Goal: Task Accomplishment & Management: Manage account settings

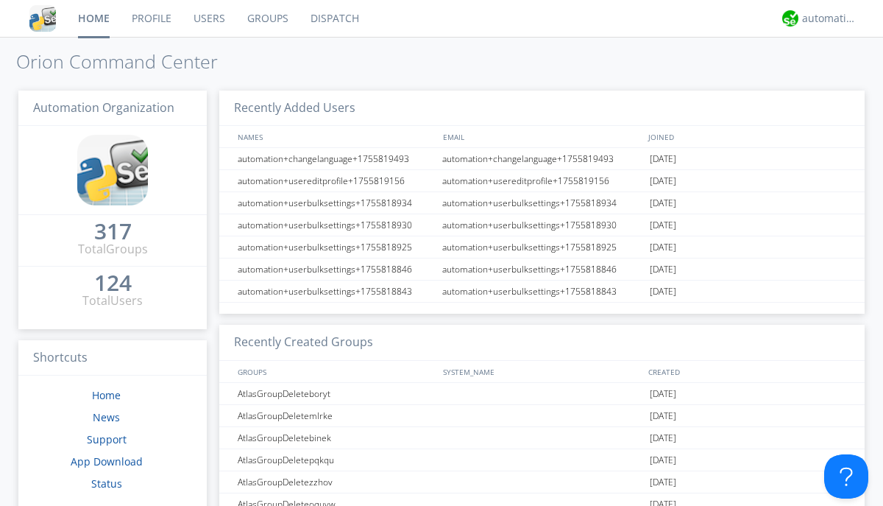
click at [208, 18] on link "Users" at bounding box center [210, 18] width 54 height 37
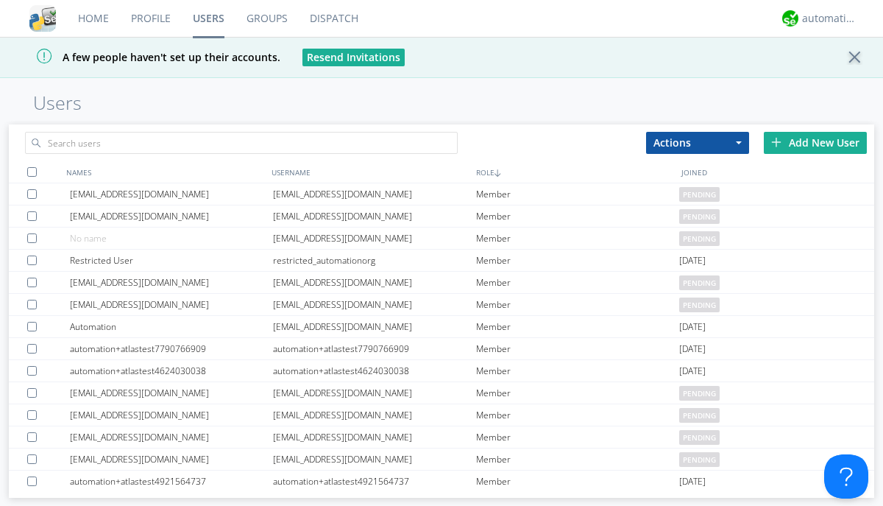
click at [816, 142] on div "Add New User" at bounding box center [815, 143] width 103 height 22
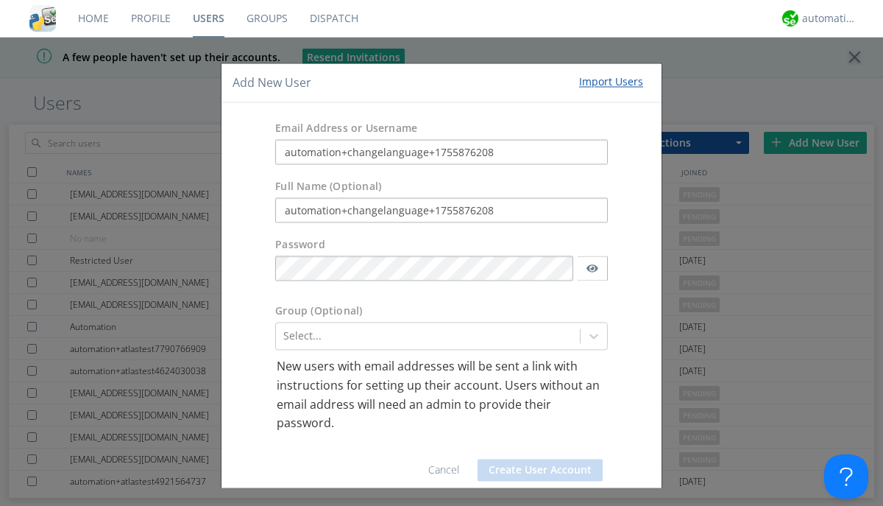
type input "automation+changelanguage+1755876208"
click at [534, 470] on button "Create User Account" at bounding box center [540, 470] width 125 height 22
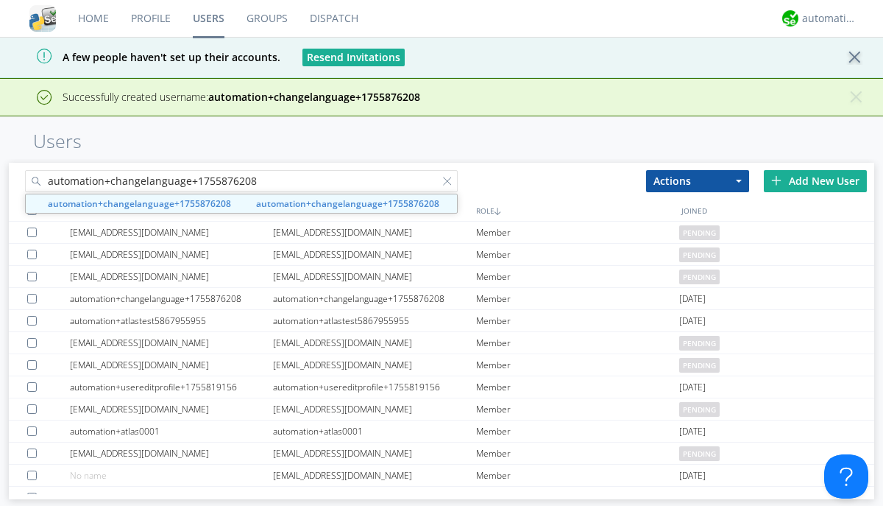
type input "automation+changelanguage+1755876208"
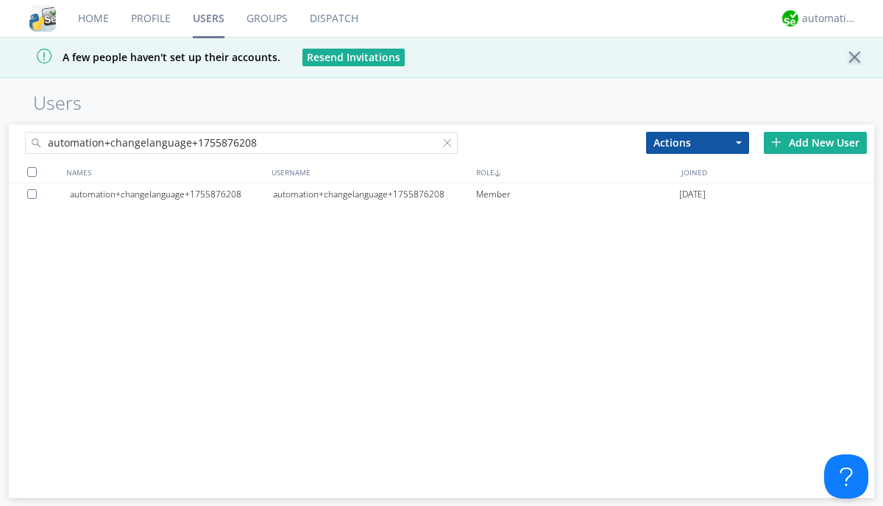
click at [374, 194] on div "automation+changelanguage+1755876208" at bounding box center [374, 194] width 203 height 22
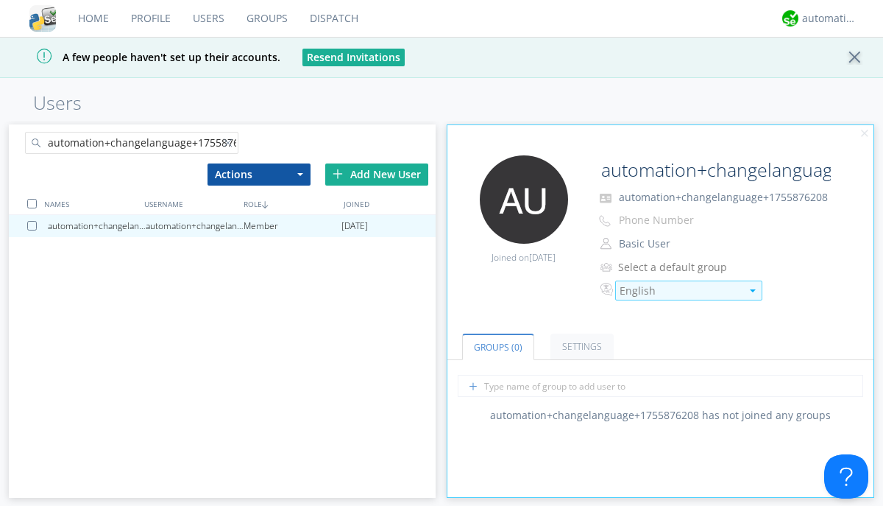
click at [680, 291] on div "English" at bounding box center [680, 290] width 121 height 15
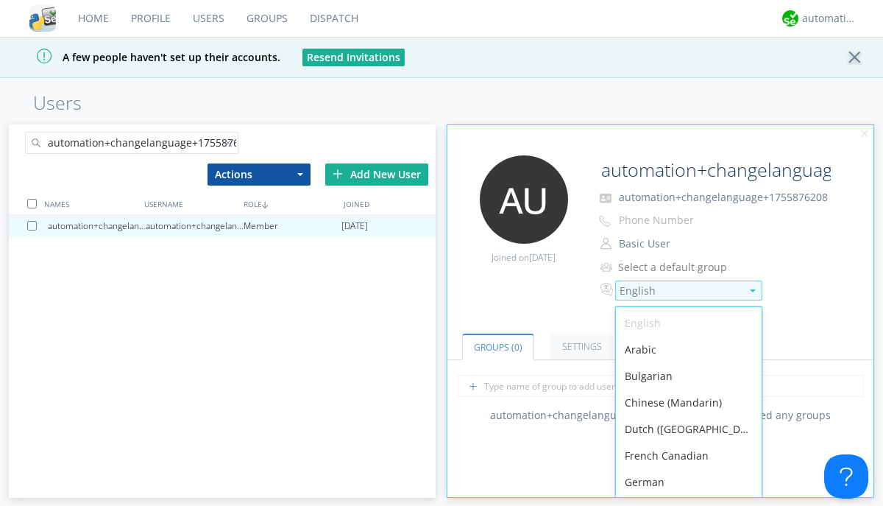
scroll to position [4, 0]
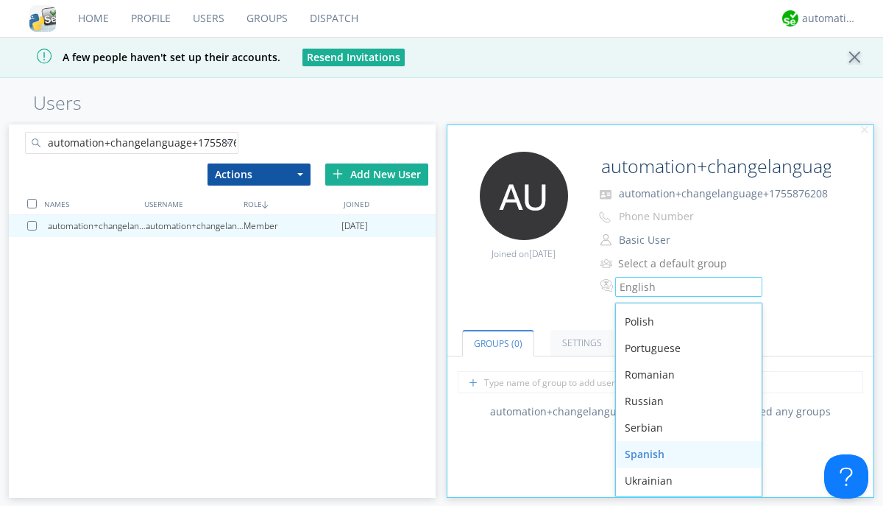
click at [685, 453] on div "Spanish" at bounding box center [689, 454] width 146 height 26
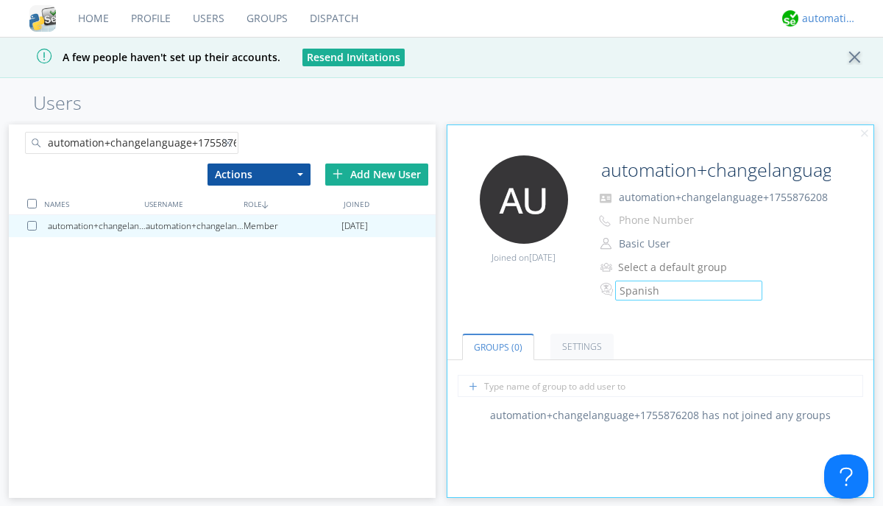
click at [826, 18] on div "automation+atlas" at bounding box center [829, 18] width 55 height 15
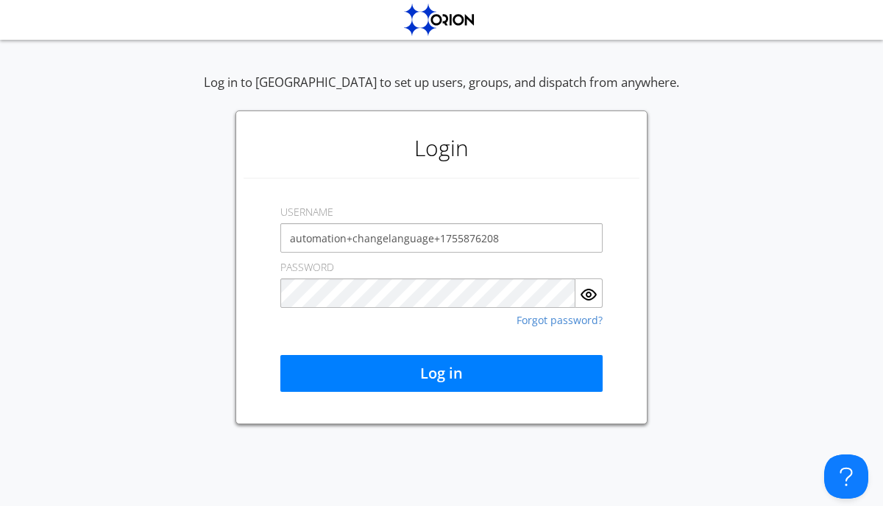
type input "automation+changelanguage+1755876208"
click at [442, 373] on button "Log in" at bounding box center [441, 373] width 322 height 37
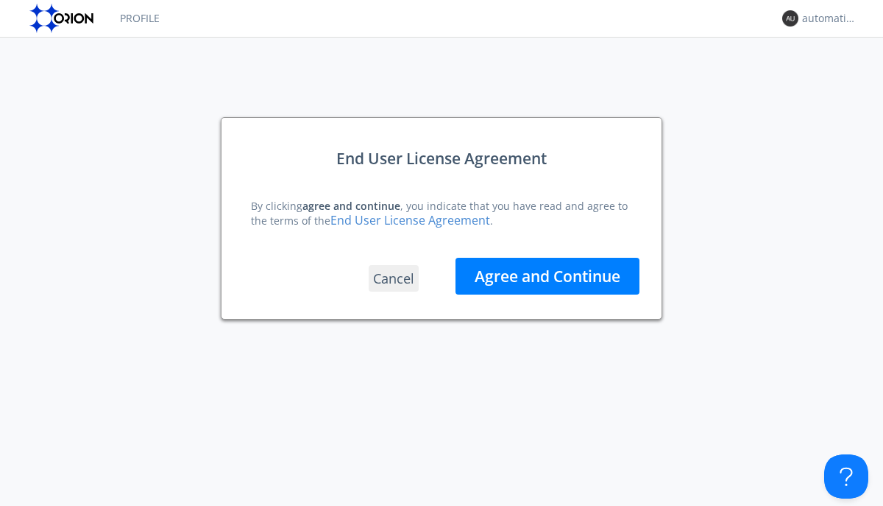
click at [548, 275] on button "Agree and Continue" at bounding box center [548, 276] width 184 height 37
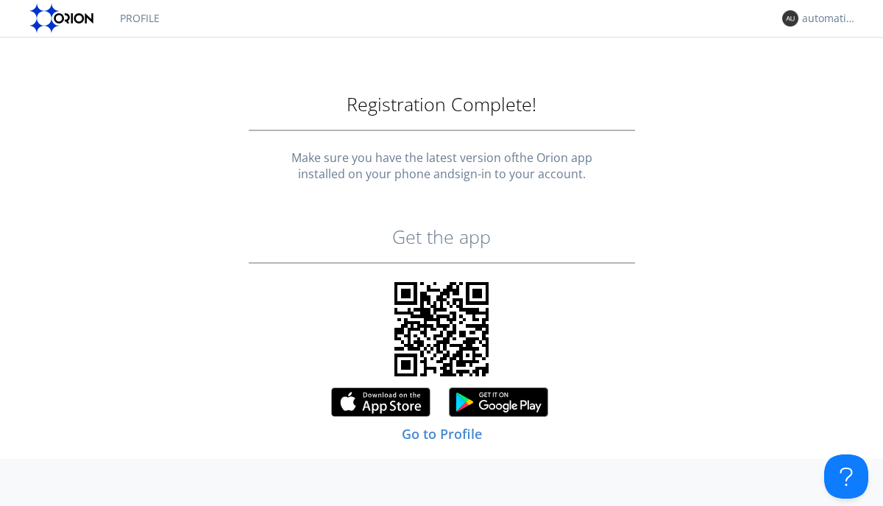
click at [139, 18] on link "Profile" at bounding box center [140, 18] width 62 height 37
click at [826, 18] on div "automation+changelanguage+1755876208" at bounding box center [829, 18] width 55 height 15
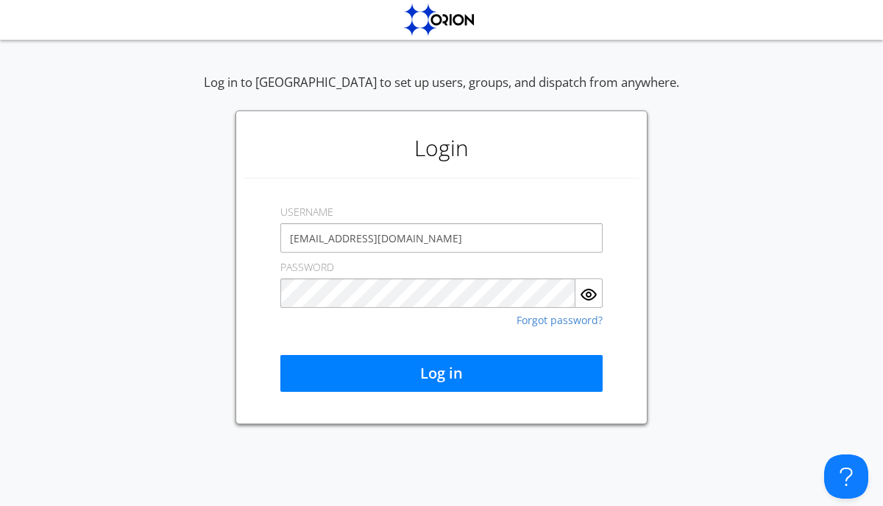
type input "[EMAIL_ADDRESS][DOMAIN_NAME]"
click at [442, 373] on button "Log in" at bounding box center [441, 373] width 322 height 37
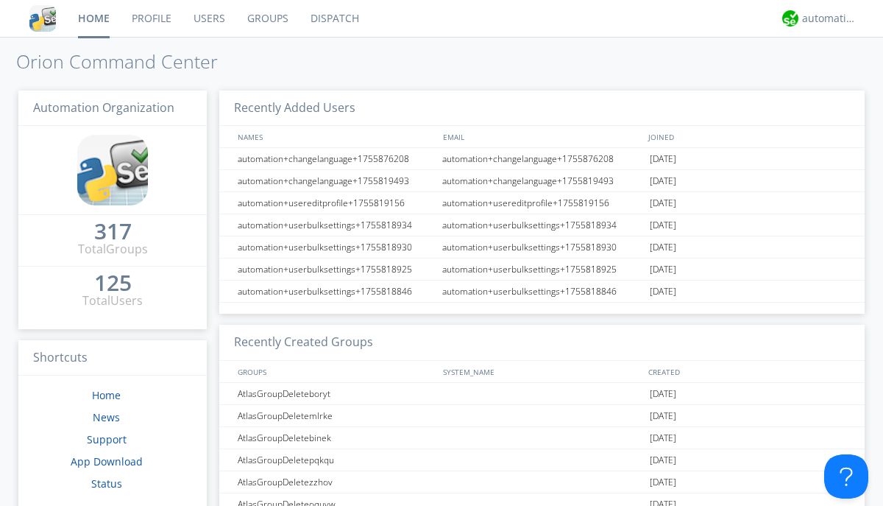
click at [208, 18] on link "Users" at bounding box center [210, 18] width 54 height 37
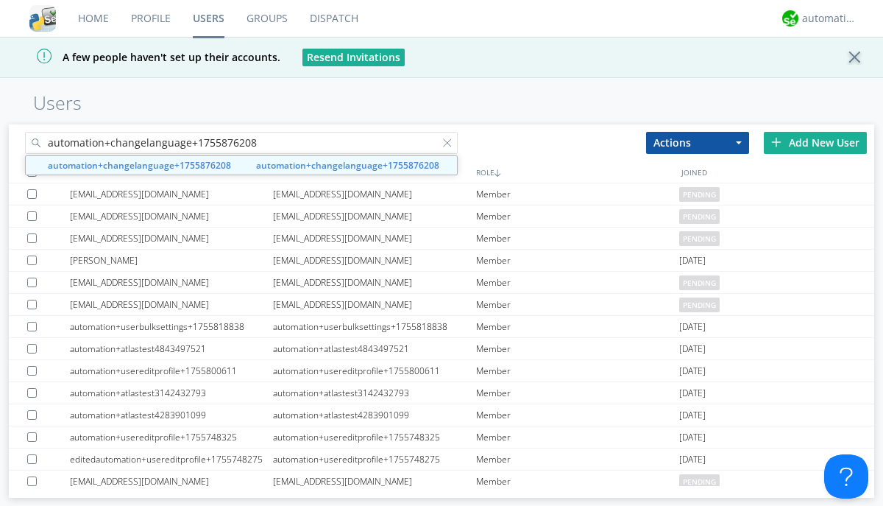
type input "automation+changelanguage+1755876208"
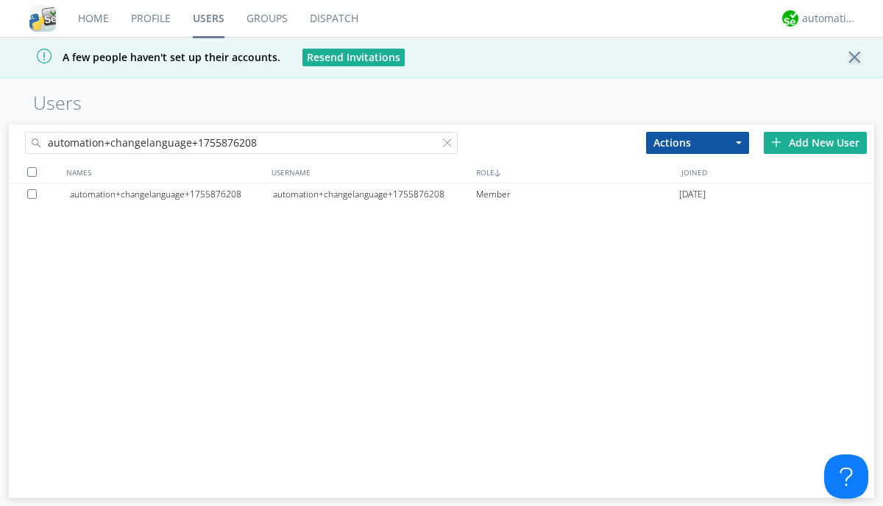
click at [35, 194] on div at bounding box center [34, 194] width 15 height 10
click at [698, 142] on button "Actions" at bounding box center [697, 143] width 103 height 22
click at [698, 186] on link "Delete User" at bounding box center [698, 186] width 102 height 19
